Goal: Obtain resource: Download file/media

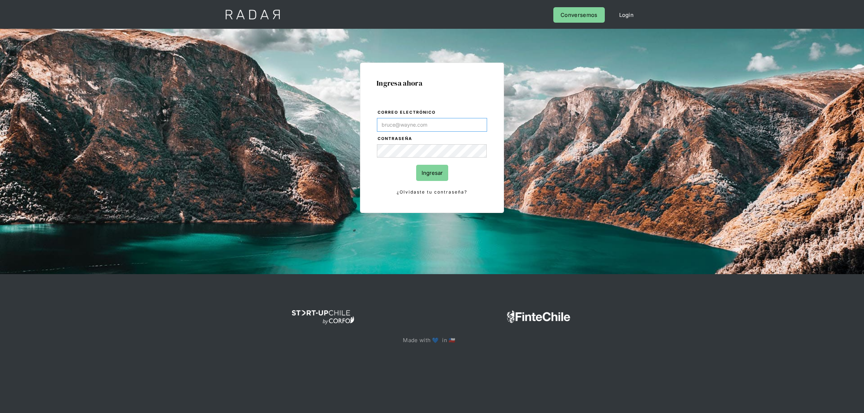
click at [437, 125] on input "Correo electrónico" at bounding box center [432, 125] width 110 height 14
type input "[EMAIL_ADDRESS][DOMAIN_NAME]"
click at [420, 174] on input "Ingresar" at bounding box center [432, 173] width 32 height 16
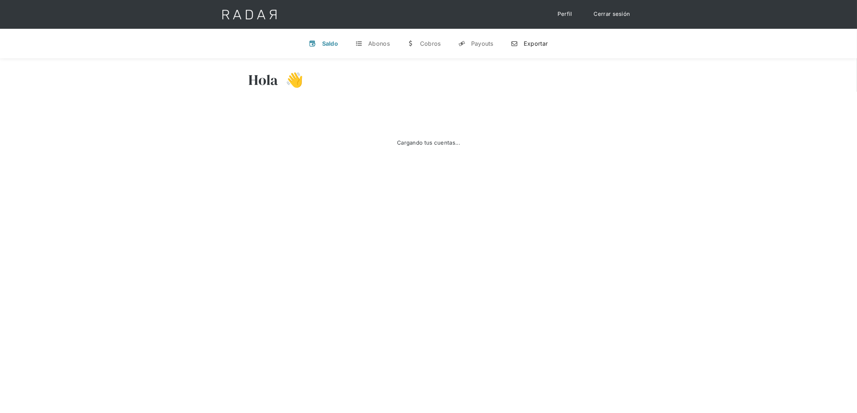
click at [519, 44] on link "n Exportar" at bounding box center [529, 43] width 49 height 19
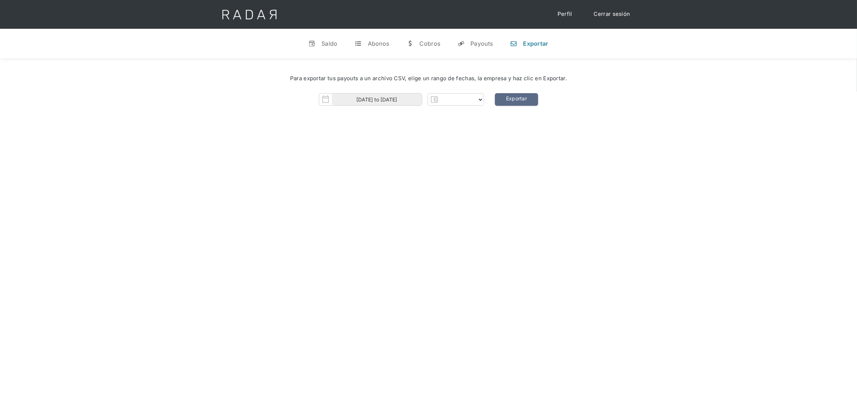
select select "dlocal"
click at [387, 97] on input "[DATE] to [DATE]" at bounding box center [367, 100] width 90 height 12
click at [348, 134] on span "1" at bounding box center [345, 136] width 14 height 14
click at [359, 148] on span "9" at bounding box center [361, 150] width 14 height 14
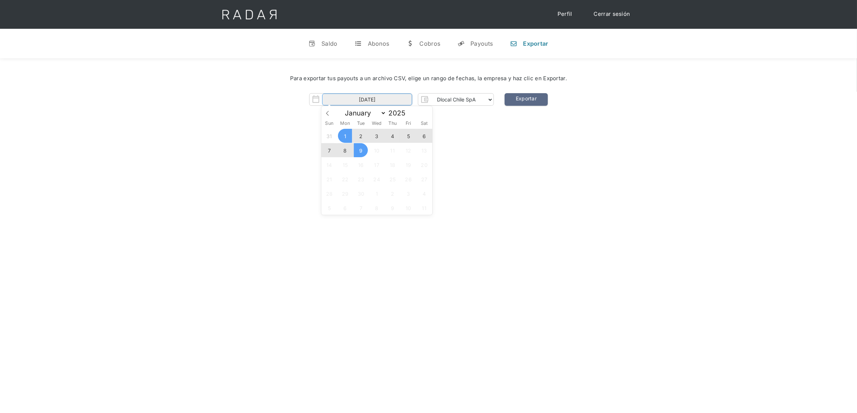
type input "[DATE] to [DATE]"
click at [512, 102] on link "Exportar" at bounding box center [526, 99] width 43 height 13
